Goal: Information Seeking & Learning: Learn about a topic

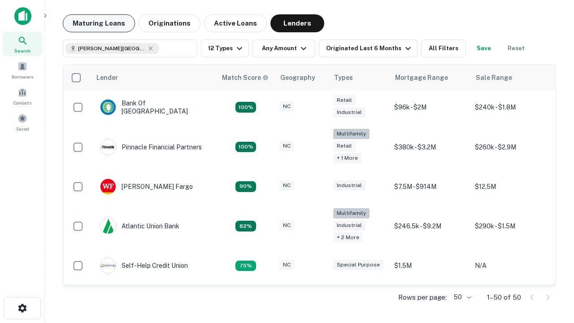
click at [99, 23] on button "Maturing Loans" at bounding box center [99, 23] width 72 height 18
